Goal: Task Accomplishment & Management: Manage account settings

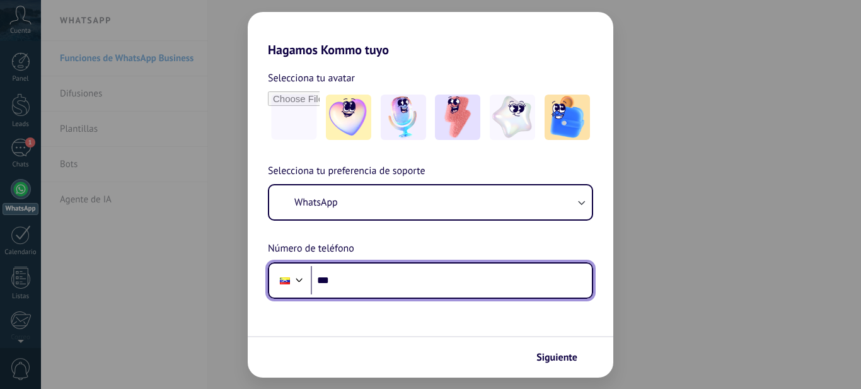
click at [338, 280] on input "***" at bounding box center [451, 280] width 281 height 29
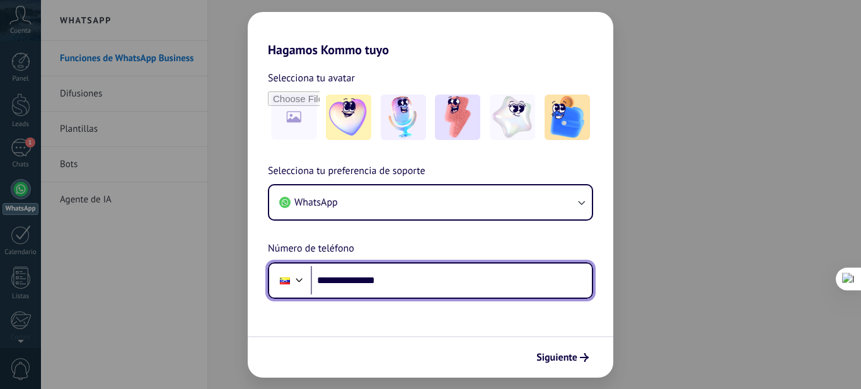
type input "**********"
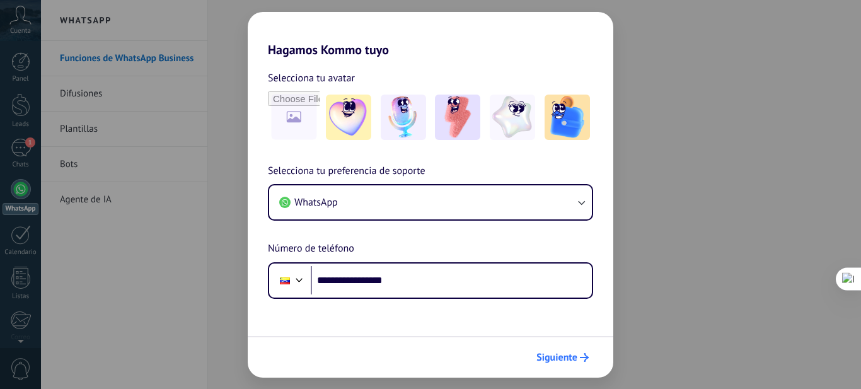
click at [552, 353] on span "Siguiente" at bounding box center [556, 357] width 41 height 9
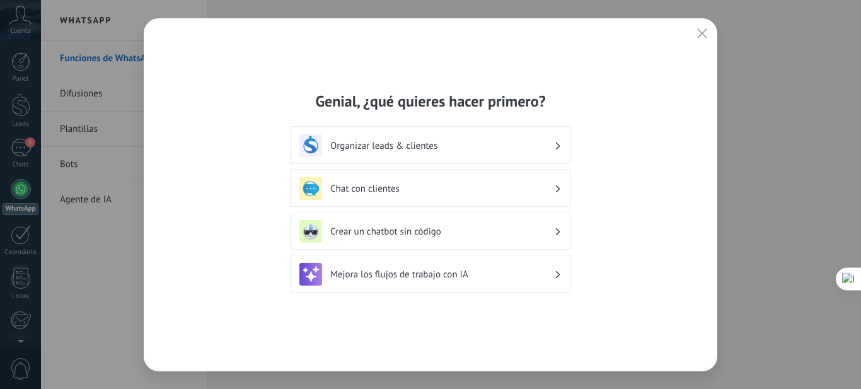
click at [558, 146] on icon at bounding box center [558, 146] width 4 height 8
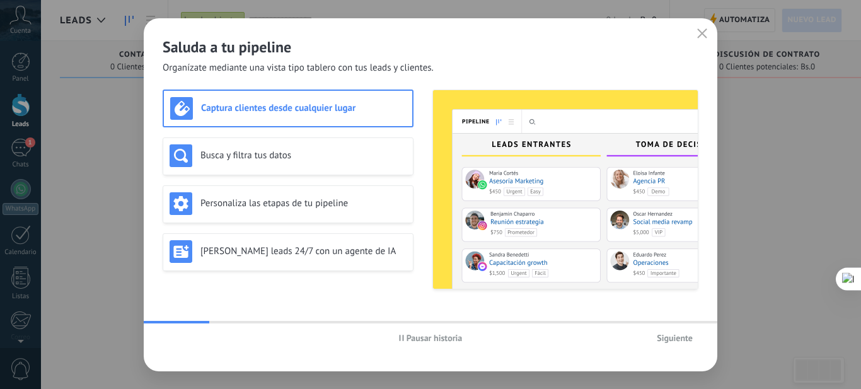
click at [701, 34] on use "button" at bounding box center [701, 32] width 9 height 9
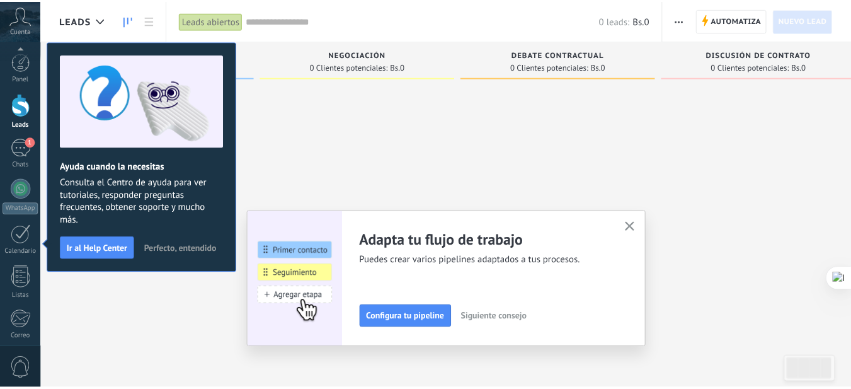
scroll to position [135, 0]
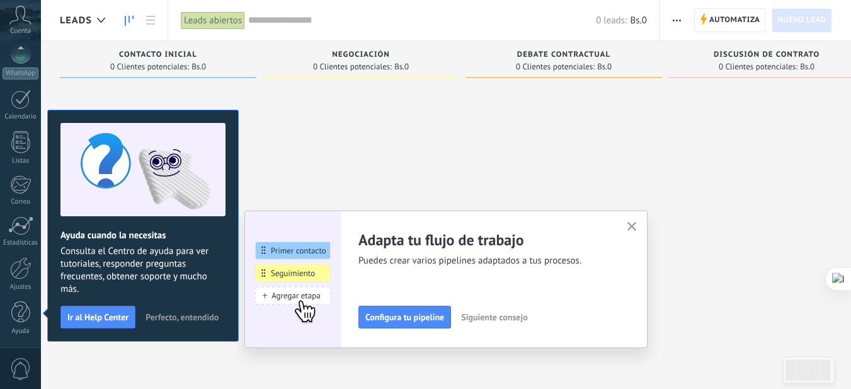
click at [349, 149] on div at bounding box center [361, 196] width 197 height 224
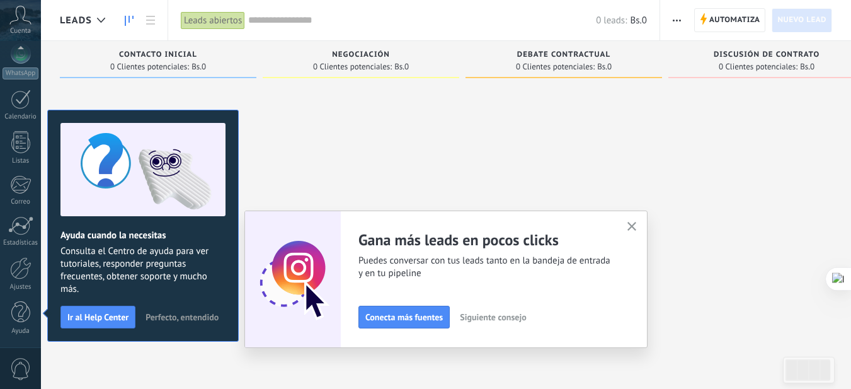
click at [195, 318] on span "Perfecto, entendido" at bounding box center [182, 316] width 73 height 9
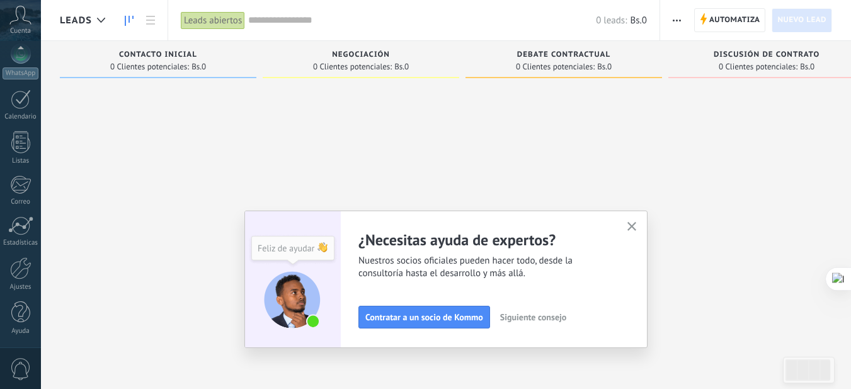
click at [636, 227] on use "button" at bounding box center [631, 226] width 9 height 9
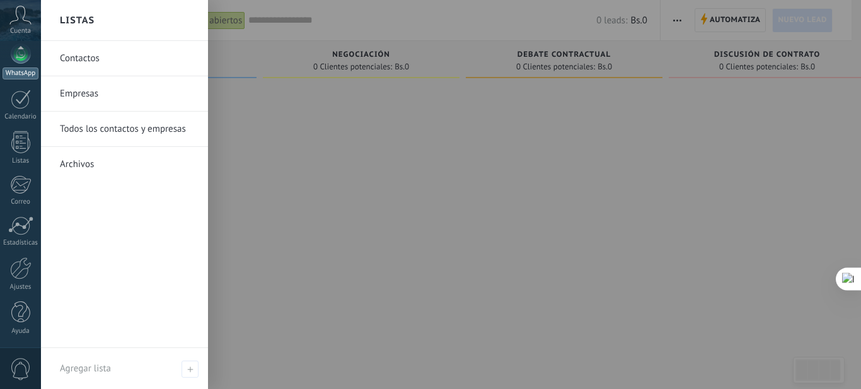
click at [21, 66] on link "WhatsApp" at bounding box center [20, 61] width 41 height 36
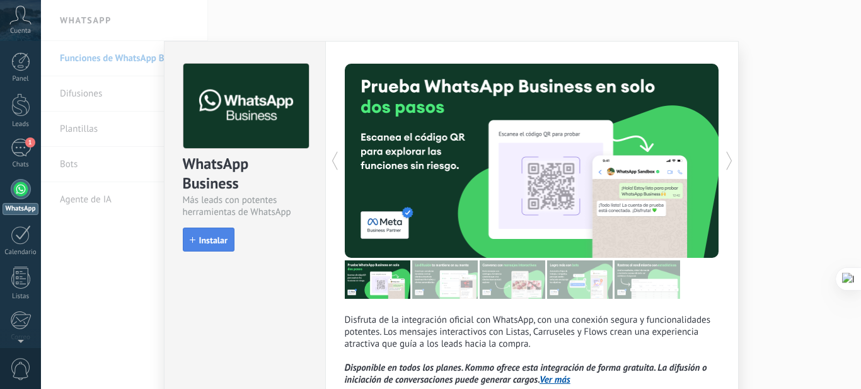
click at [215, 243] on span "Instalar" at bounding box center [213, 240] width 28 height 9
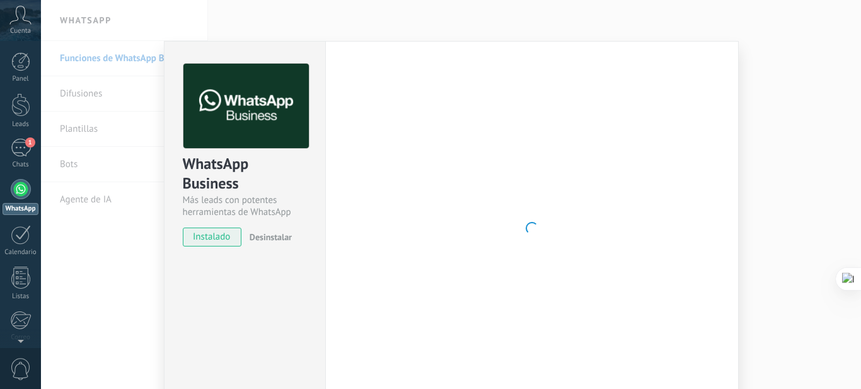
drag, startPoint x: 854, startPoint y: 23, endPoint x: 854, endPoint y: -3, distance: 25.2
click at [854, 0] on html ".abccls-1,.abccls-2{fill-rule:evenodd}.abccls-2{fill:#fff} .abfcls-1{fill:none}…" at bounding box center [430, 194] width 861 height 389
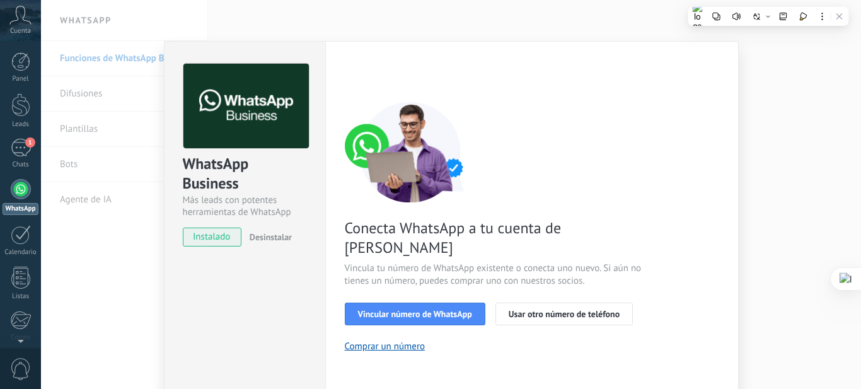
click at [718, 104] on div "Configuraciones Autorizaciones This tab logs the users who have granted integra…" at bounding box center [531, 258] width 413 height 435
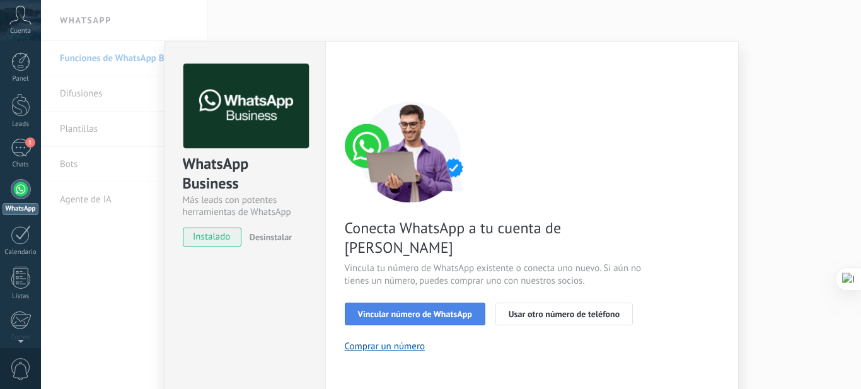
click at [462, 309] on span "Vincular número de WhatsApp" at bounding box center [415, 313] width 114 height 9
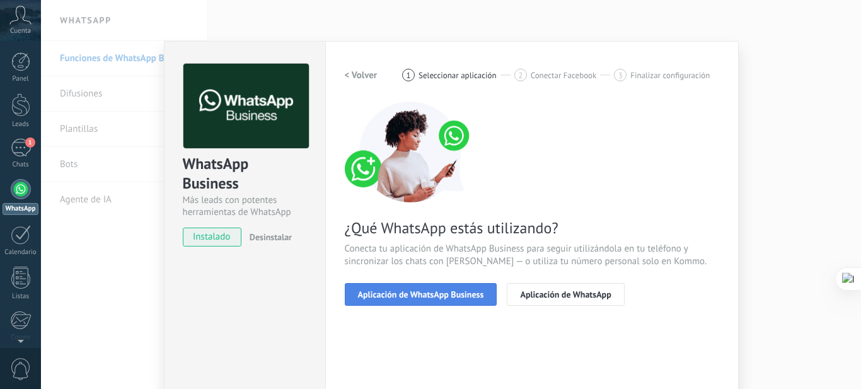
click at [452, 292] on span "Aplicación de WhatsApp Business" at bounding box center [421, 294] width 126 height 9
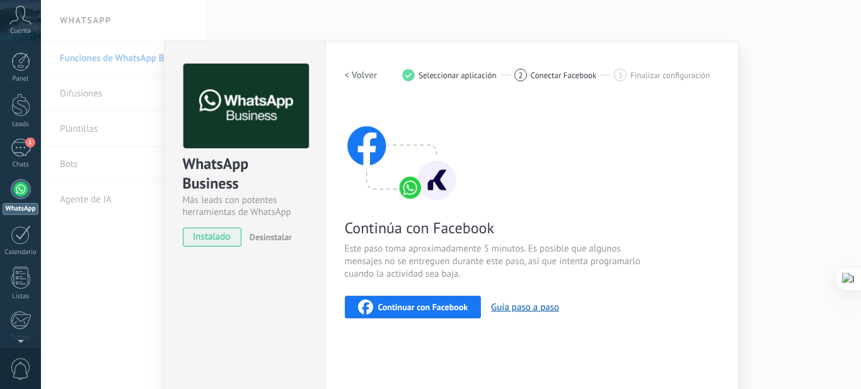
click at [430, 299] on button "Continuar con Facebook" at bounding box center [413, 306] width 137 height 23
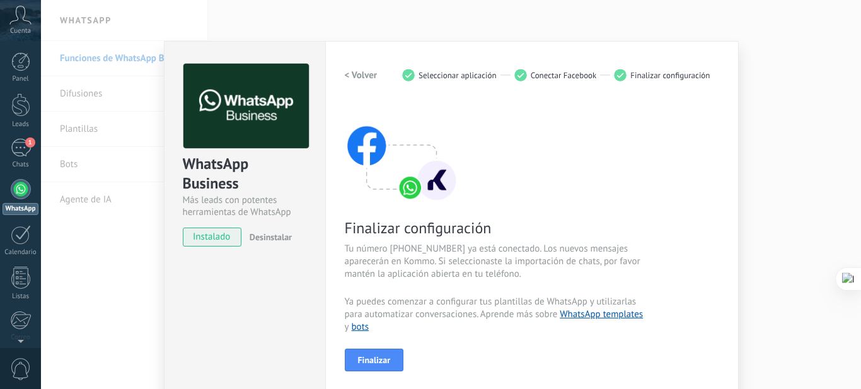
click at [497, 161] on div "Finalizar configuración Tu número [PHONE_NUMBER] ya está conectado. Los nuevos …" at bounding box center [532, 236] width 374 height 270
click at [18, 198] on div at bounding box center [21, 189] width 20 height 20
click at [160, 291] on div "WhatsApp Business Más leads con potentes herramientas de WhatsApp instalado Des…" at bounding box center [451, 194] width 820 height 389
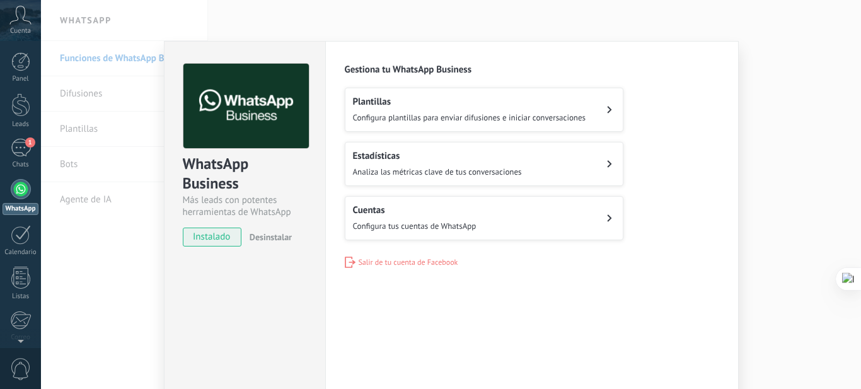
click at [608, 218] on icon at bounding box center [609, 218] width 5 height 8
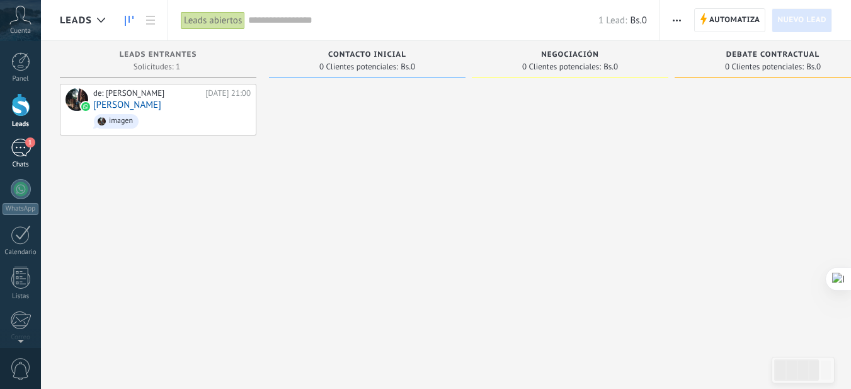
click at [20, 145] on div "1" at bounding box center [21, 148] width 20 height 18
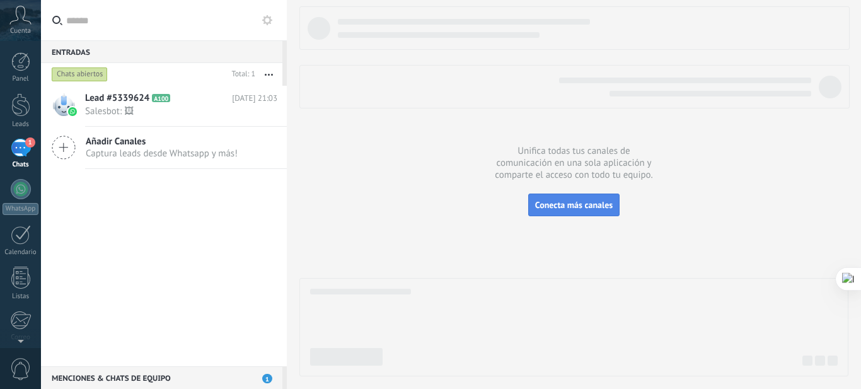
click at [582, 207] on span "Conecta más canales" at bounding box center [573, 204] width 77 height 11
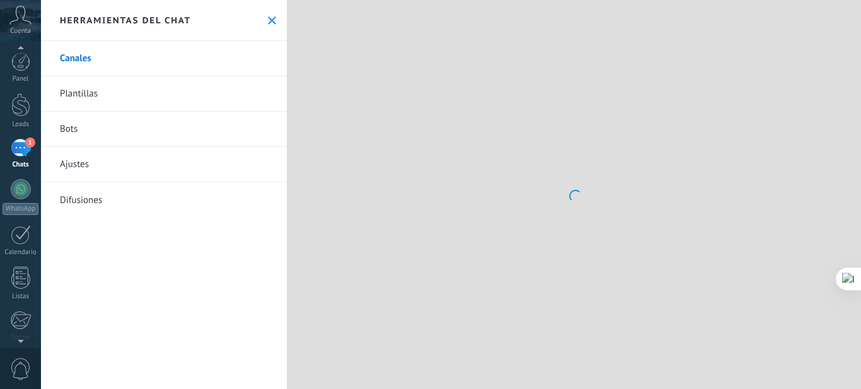
click at [21, 341] on div at bounding box center [20, 338] width 41 height 19
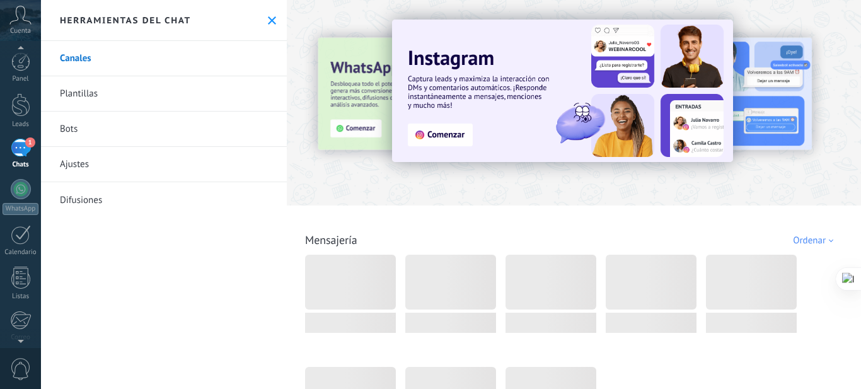
click at [437, 139] on img at bounding box center [562, 91] width 341 height 142
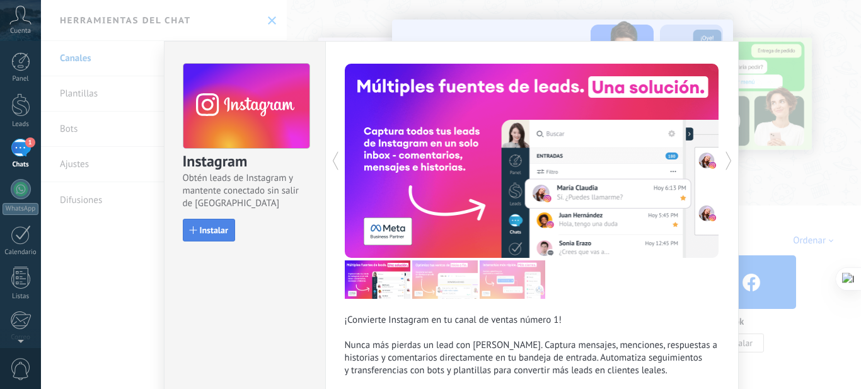
click at [218, 228] on span "Instalar" at bounding box center [214, 230] width 28 height 9
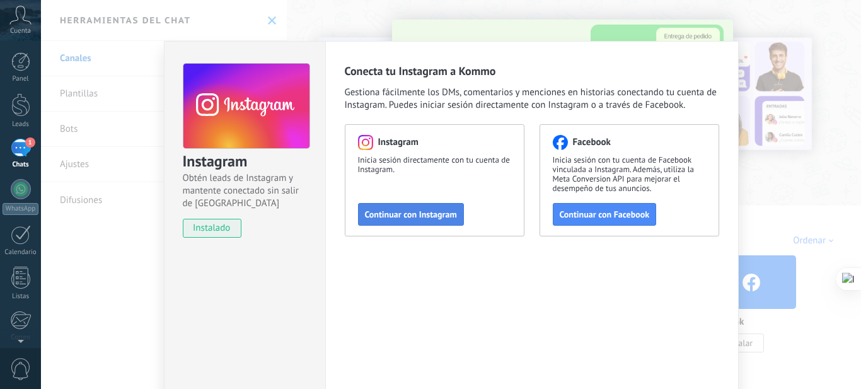
click at [415, 215] on span "Continuar con Instagram" at bounding box center [411, 214] width 92 height 9
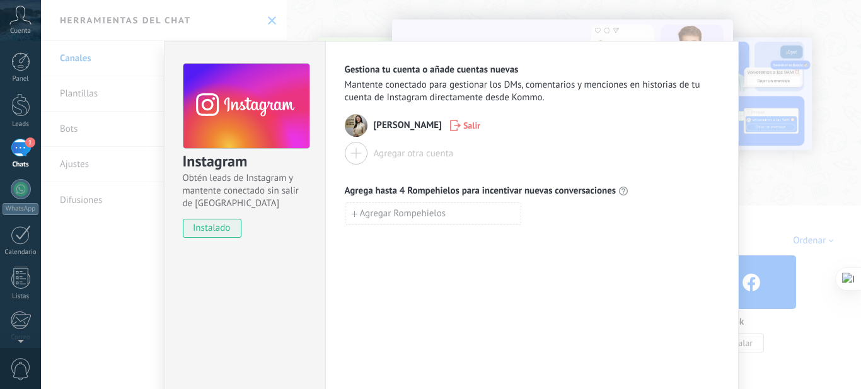
drag, startPoint x: 698, startPoint y: 0, endPoint x: 690, endPoint y: 220, distance: 220.0
click at [614, 336] on div "Gestiona tu cuenta o añade cuentas nuevas Mantente conectado para gestionar los…" at bounding box center [531, 228] width 413 height 375
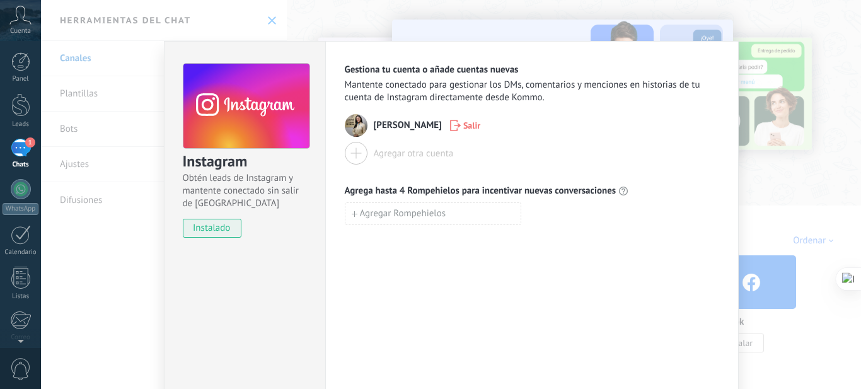
drag, startPoint x: 844, startPoint y: 1, endPoint x: 615, endPoint y: 113, distance: 255.0
click at [573, 334] on div "Gestiona tu cuenta o añade cuentas nuevas Mantente conectado para gestionar los…" at bounding box center [531, 228] width 413 height 375
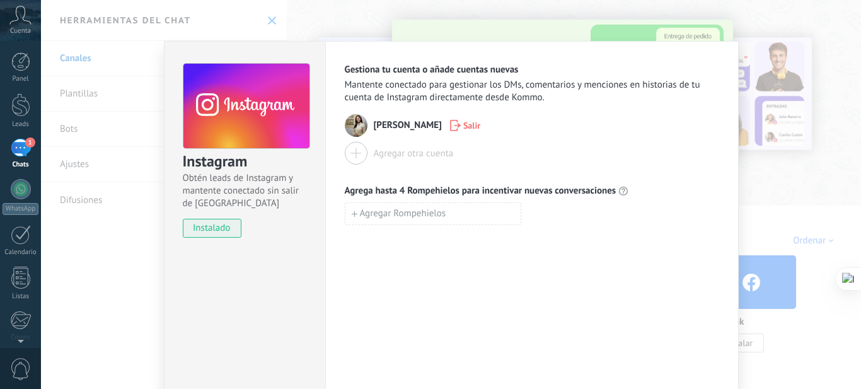
drag, startPoint x: 799, startPoint y: 11, endPoint x: 721, endPoint y: 30, distance: 80.5
click at [703, 179] on div "Gestiona tu cuenta o añade cuentas nuevas Mantente conectado para gestionar los…" at bounding box center [532, 144] width 374 height 161
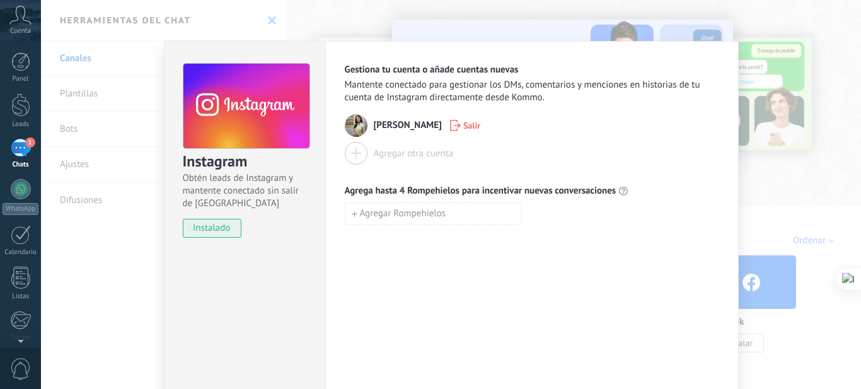
click at [434, 304] on div "Gestiona tu cuenta o añade cuentas nuevas Mantente conectado para gestionar los…" at bounding box center [531, 228] width 413 height 375
click at [355, 156] on div at bounding box center [356, 153] width 23 height 23
